Goal: Check status: Check status

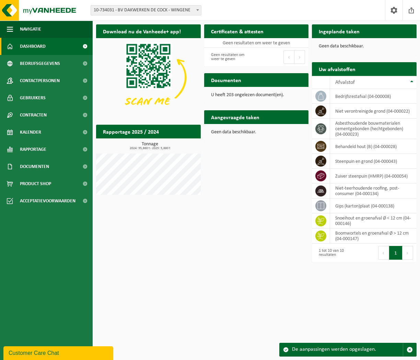
click at [270, 91] on span "Bekijk uw documenten" at bounding box center [274, 93] width 43 height 4
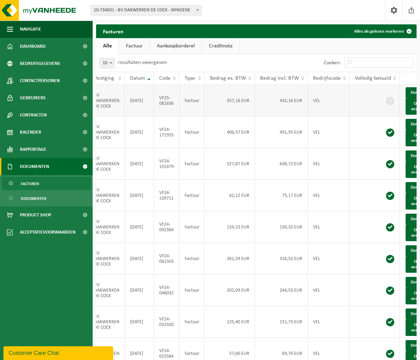
scroll to position [0, 9]
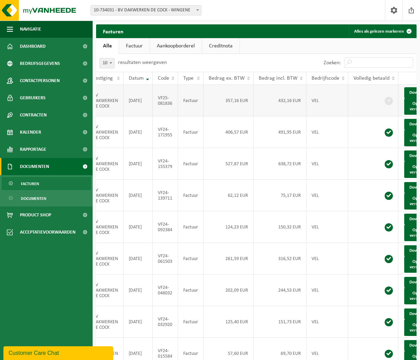
click at [387, 103] on span at bounding box center [389, 101] width 8 height 8
click at [385, 103] on span at bounding box center [389, 101] width 8 height 8
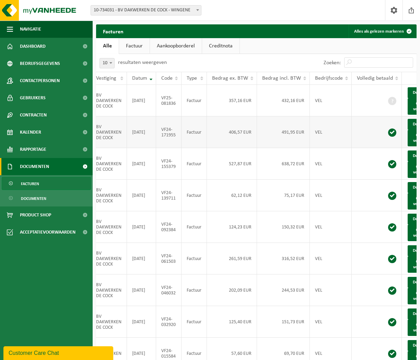
scroll to position [0, 0]
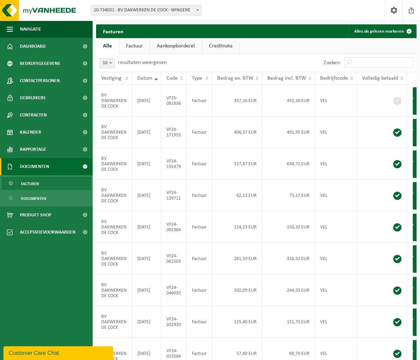
click at [142, 47] on link "Factuur" at bounding box center [134, 46] width 31 height 16
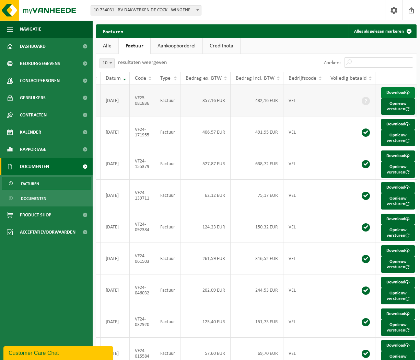
scroll to position [0, 31]
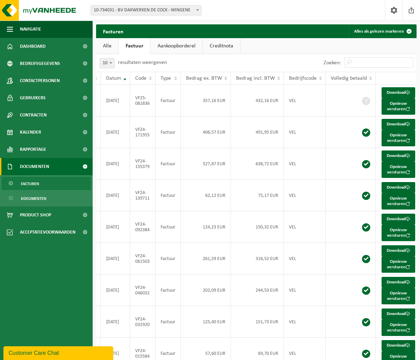
click at [187, 46] on link "Aankoopborderel" at bounding box center [177, 46] width 52 height 16
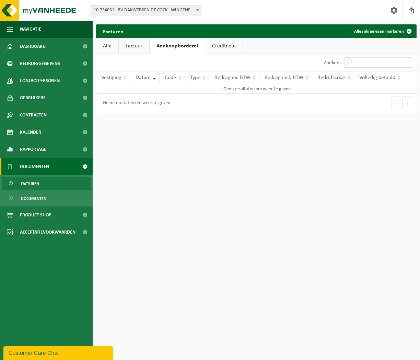
click at [218, 46] on link "Creditnota" at bounding box center [223, 46] width 37 height 16
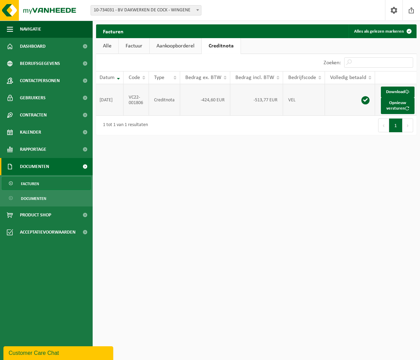
scroll to position [0, 0]
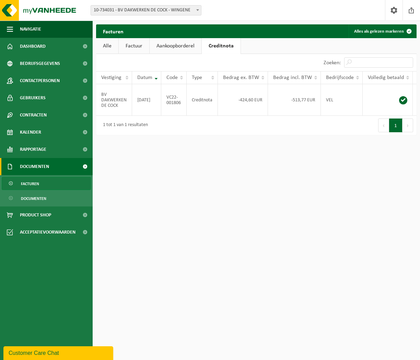
click at [136, 45] on link "Factuur" at bounding box center [134, 46] width 31 height 16
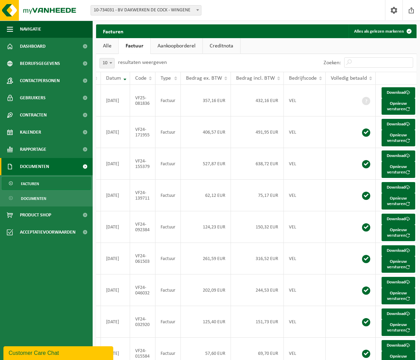
scroll to position [1, 0]
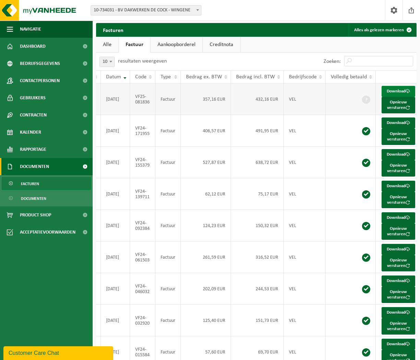
click at [406, 93] on span at bounding box center [408, 91] width 4 height 4
